Goal: Find specific page/section: Find specific page/section

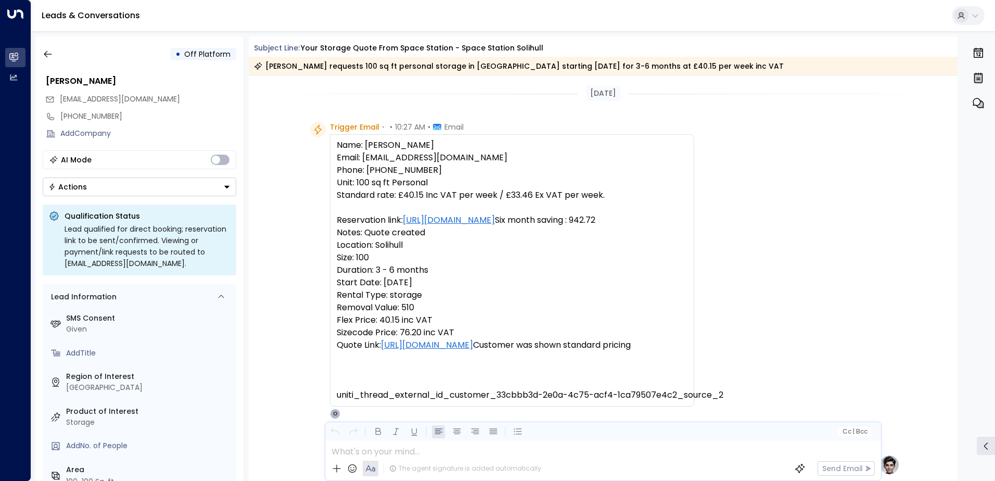
scroll to position [523, 0]
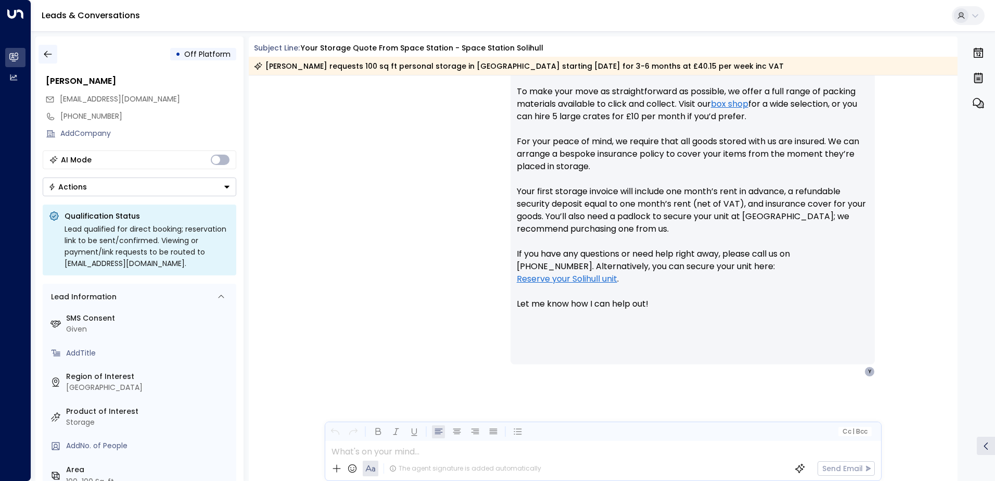
click at [48, 55] on icon "button" at bounding box center [48, 54] width 10 height 10
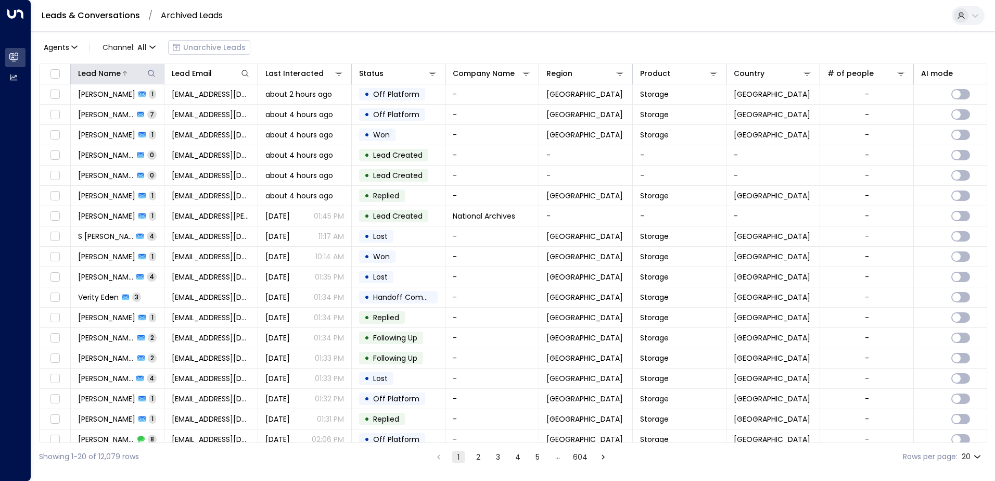
click at [149, 74] on icon at bounding box center [151, 73] width 8 height 8
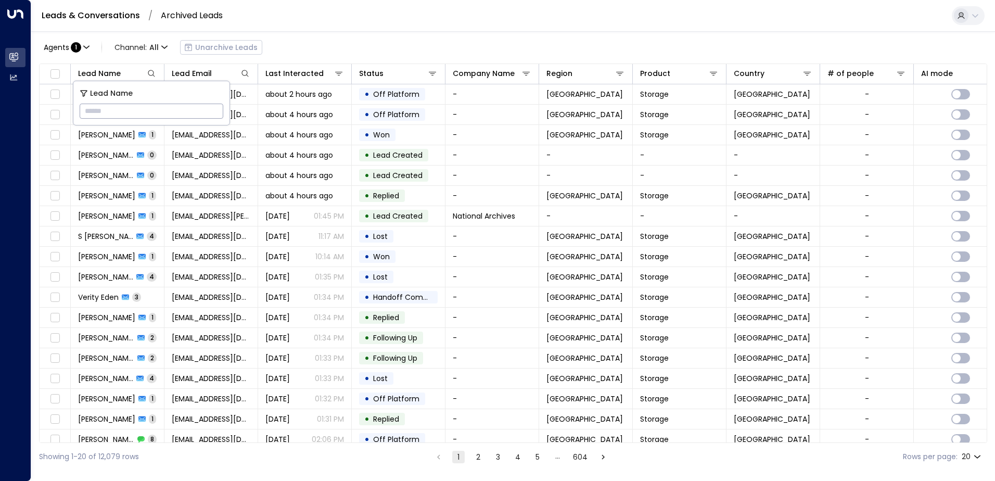
click at [124, 109] on input "text" at bounding box center [152, 111] width 144 height 19
type input "****"
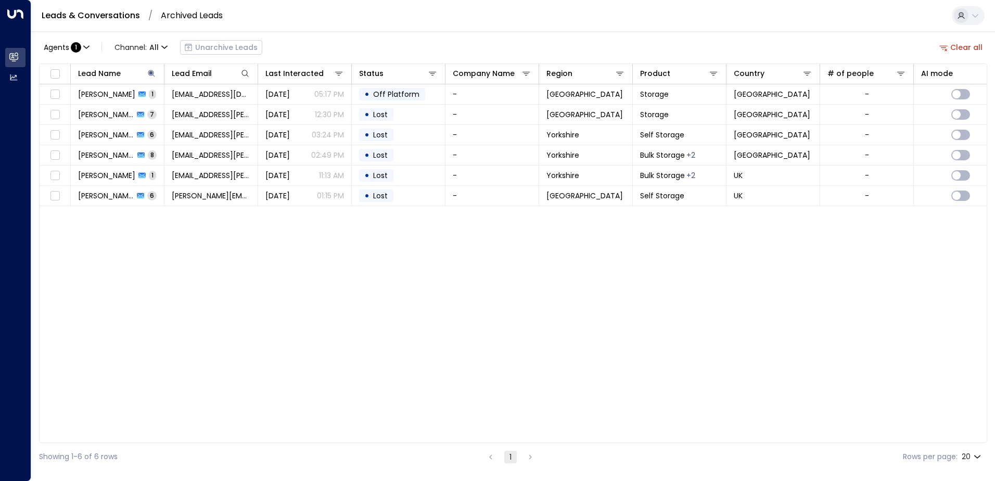
click at [326, 47] on div "Agents : 1 Channel: All Unarchive Leads Clear all" at bounding box center [513, 47] width 948 height 22
click at [149, 75] on icon at bounding box center [151, 73] width 8 height 8
click at [150, 73] on icon at bounding box center [151, 73] width 7 height 7
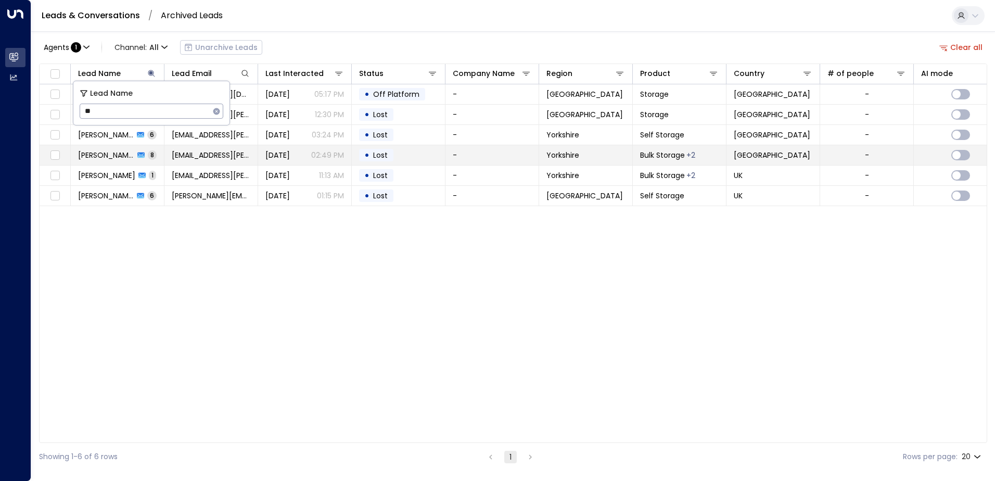
type input "*"
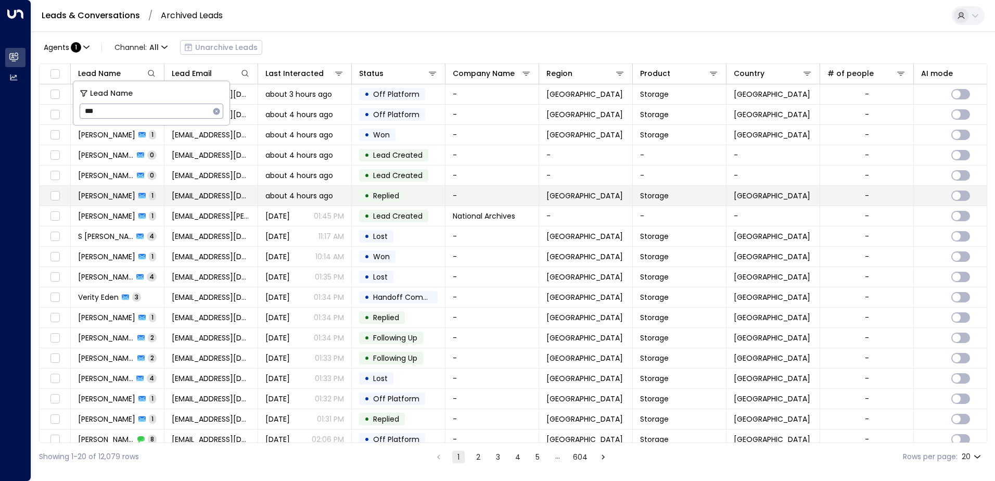
type input "****"
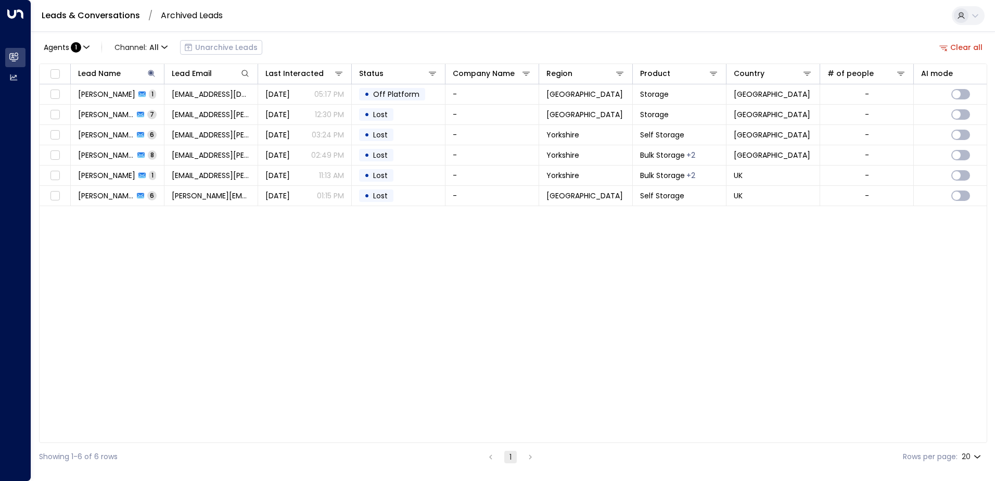
click at [352, 274] on div "Lead Name Lead Email Last Interacted Status Company Name Region Product Country…" at bounding box center [513, 253] width 948 height 379
